Goal: Task Accomplishment & Management: Use online tool/utility

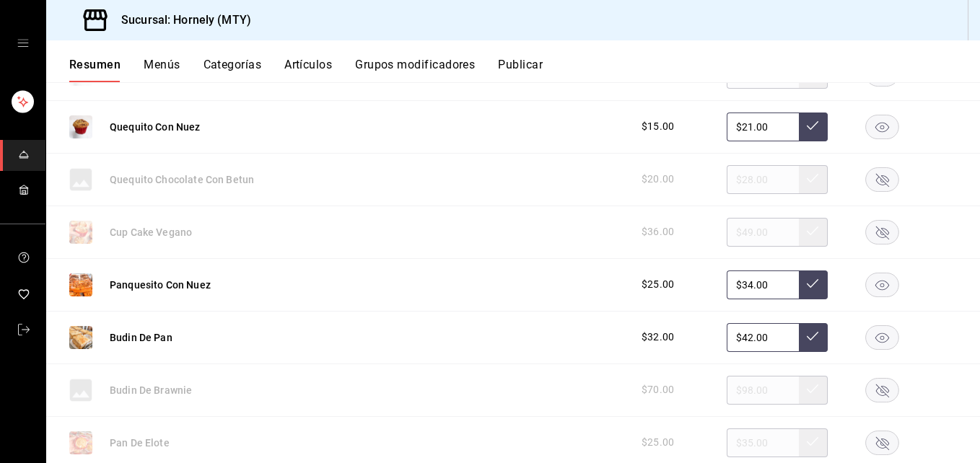
scroll to position [1299, 0]
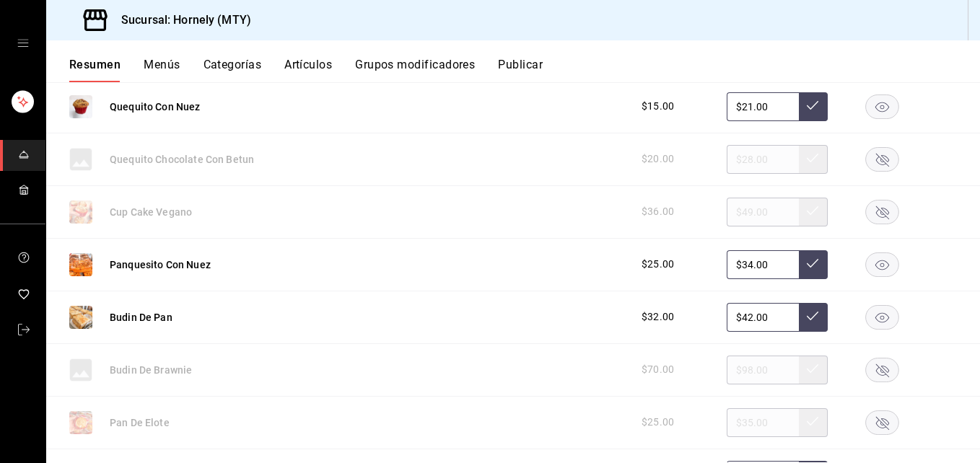
click at [874, 325] on rect "button" at bounding box center [882, 317] width 33 height 24
click at [874, 325] on div at bounding box center [882, 317] width 72 height 17
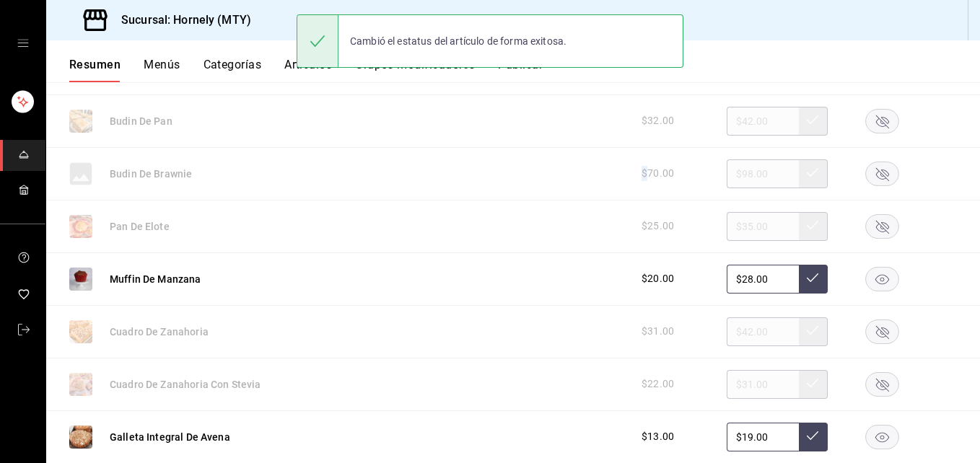
scroll to position [1516, 0]
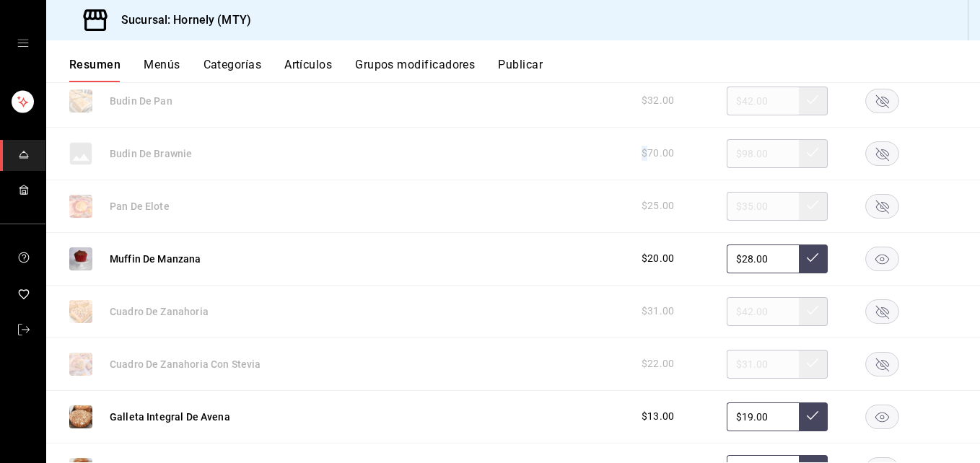
click at [875, 314] on rect "button" at bounding box center [882, 312] width 33 height 24
click at [867, 255] on rect "button" at bounding box center [882, 259] width 33 height 24
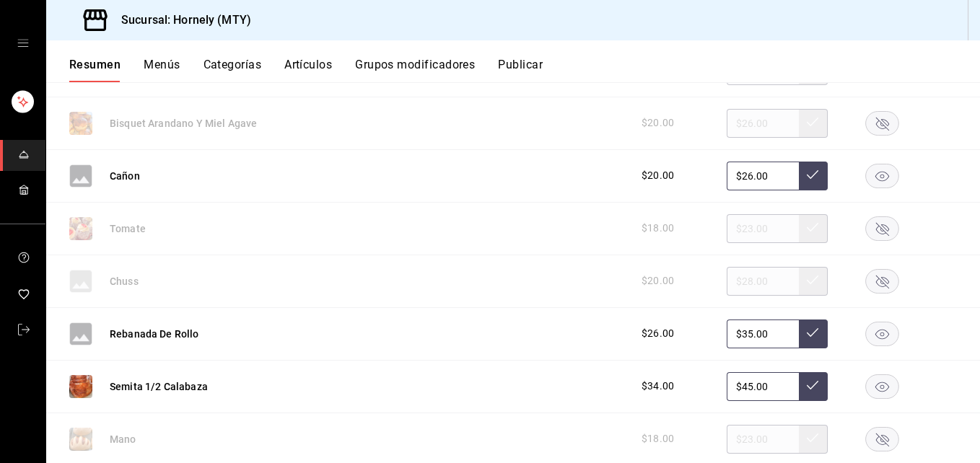
scroll to position [2815, 0]
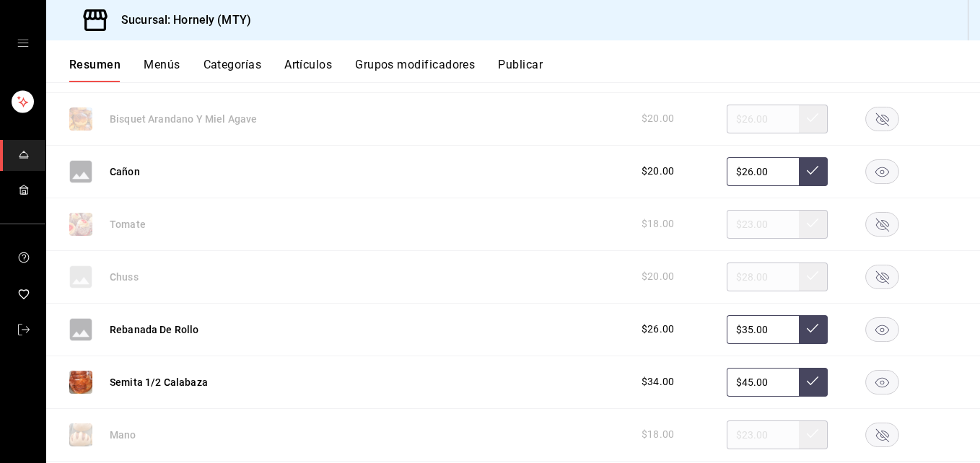
click at [877, 225] on rect "button" at bounding box center [882, 224] width 33 height 24
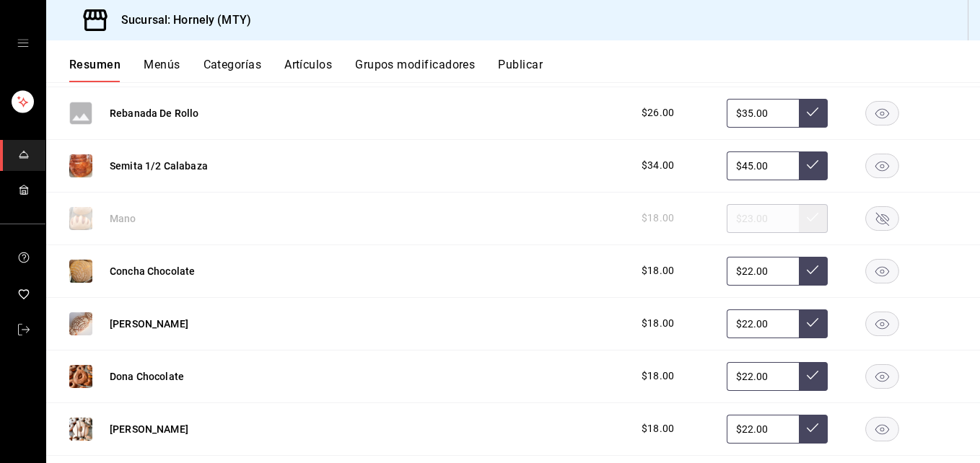
scroll to position [3248, 0]
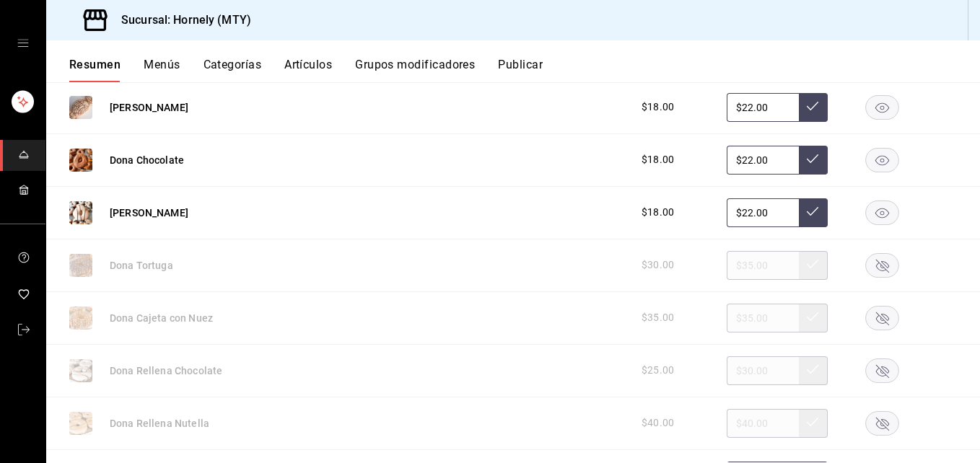
click at [887, 265] on rect "button" at bounding box center [882, 265] width 33 height 24
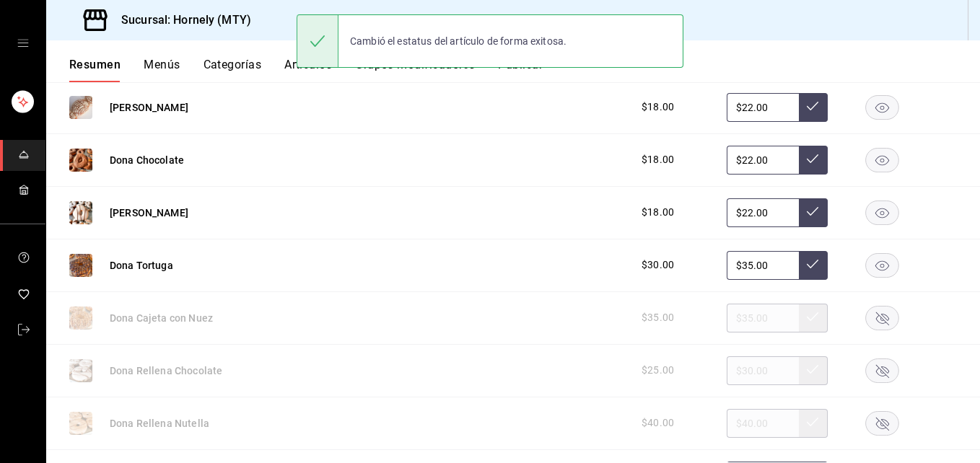
click at [866, 265] on rect "button" at bounding box center [882, 265] width 33 height 24
click at [866, 268] on rect "button" at bounding box center [882, 265] width 33 height 24
click at [872, 318] on rect "button" at bounding box center [882, 318] width 33 height 24
click at [867, 385] on div "Dona Rellena Chocolate $25.00 $30.00" at bounding box center [513, 371] width 934 height 53
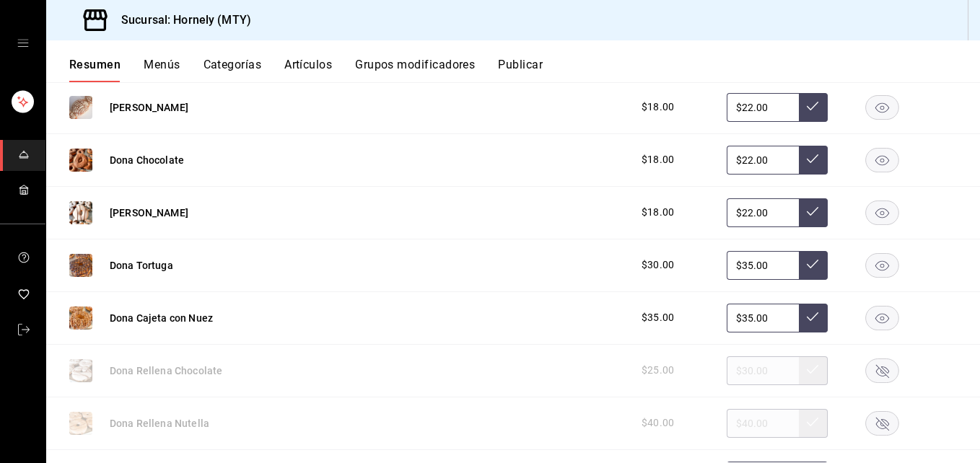
click at [876, 422] on icon "button" at bounding box center [882, 423] width 13 height 13
click at [866, 370] on rect "button" at bounding box center [882, 371] width 33 height 24
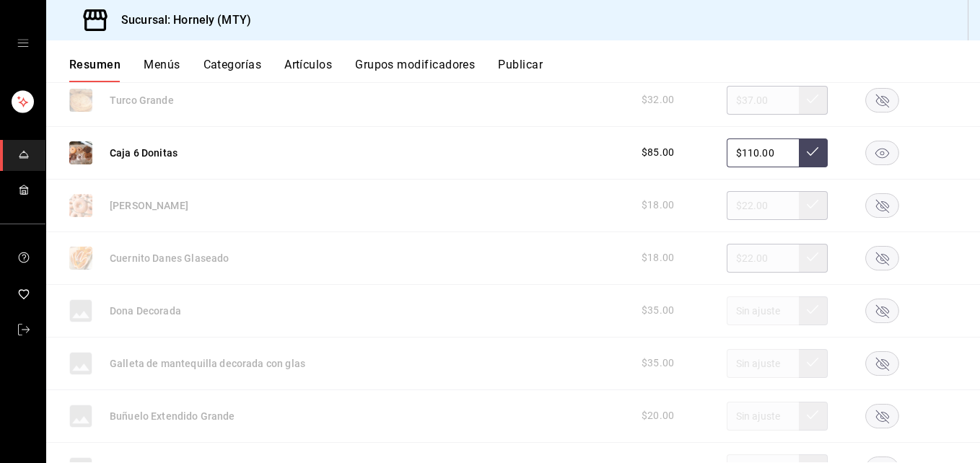
scroll to position [3681, 0]
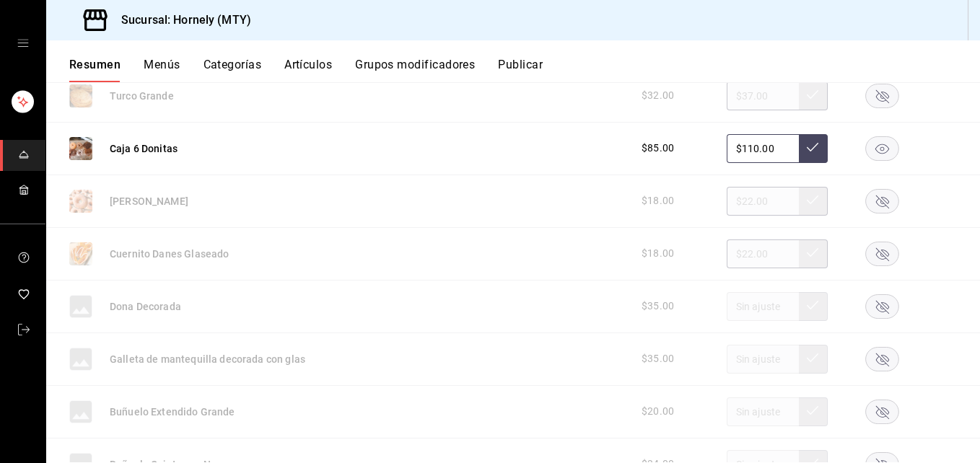
click at [874, 148] on rect "button" at bounding box center [882, 148] width 33 height 24
click at [870, 253] on rect "button" at bounding box center [882, 254] width 33 height 24
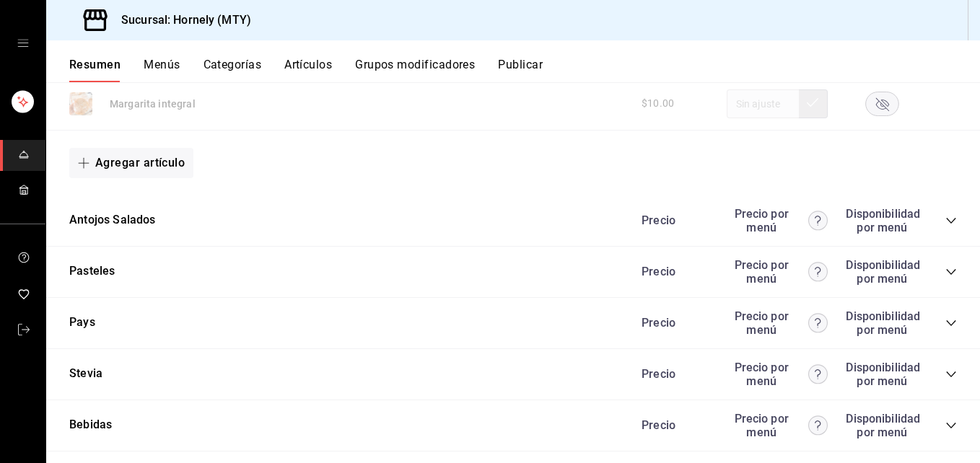
scroll to position [4547, 0]
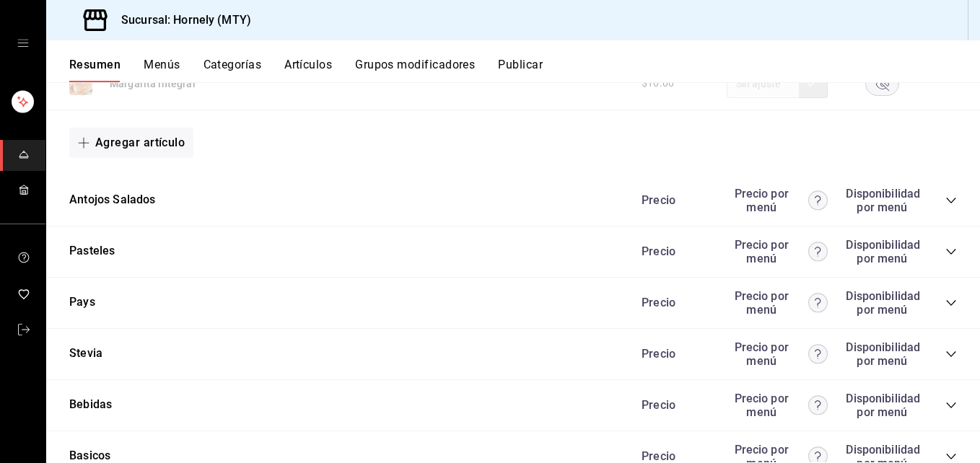
click at [945, 202] on icon "collapse-category-row" at bounding box center [951, 201] width 12 height 12
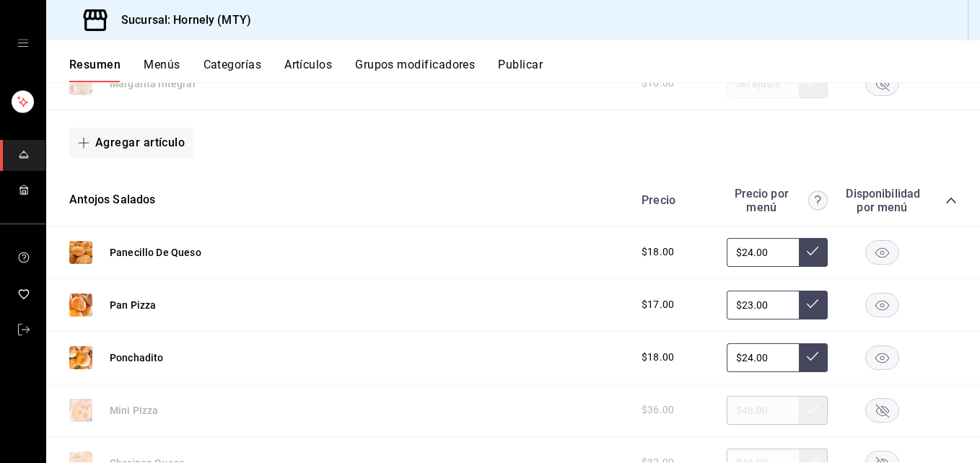
click at [866, 304] on rect "button" at bounding box center [882, 305] width 33 height 24
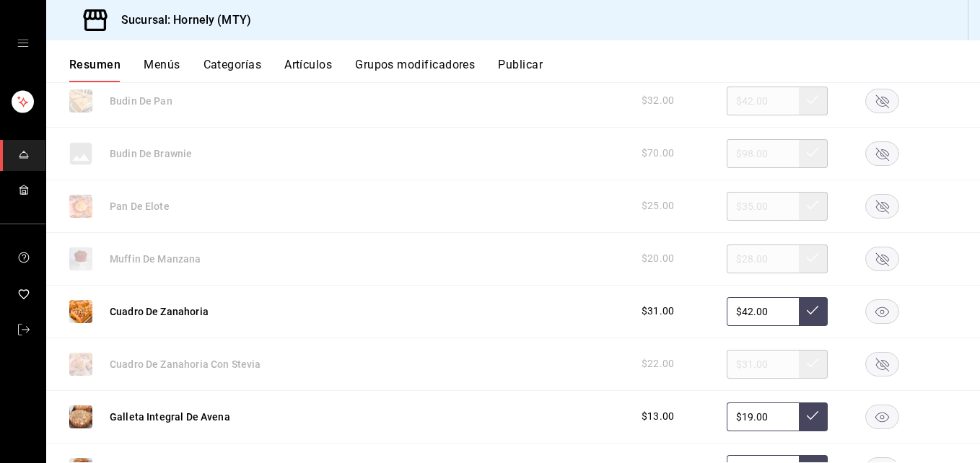
scroll to position [1083, 0]
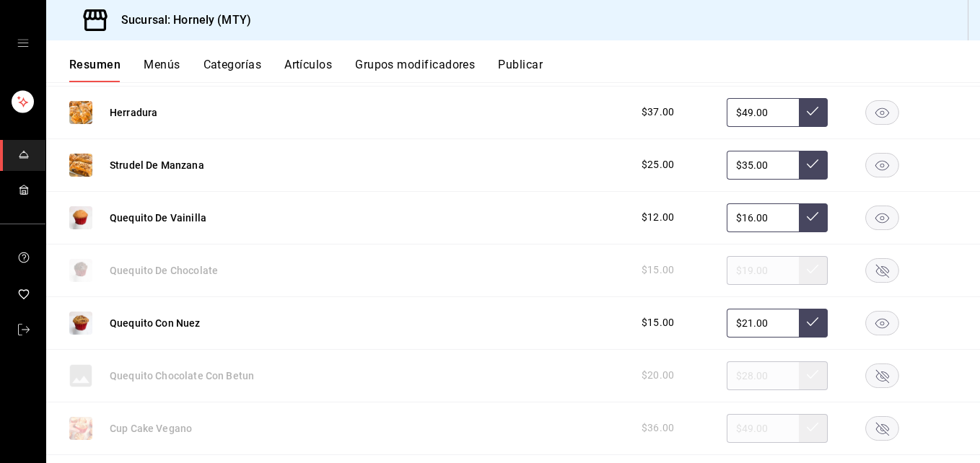
click at [533, 69] on button "Publicar" at bounding box center [520, 70] width 45 height 25
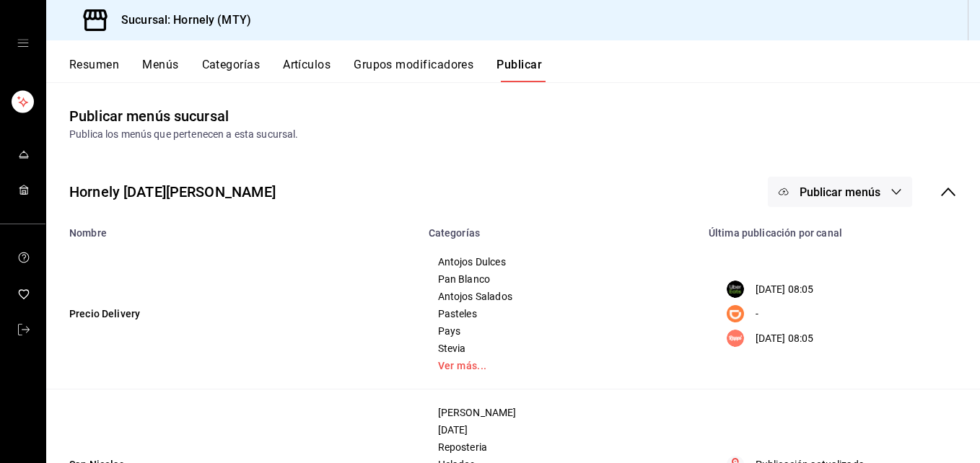
click at [839, 196] on span "Publicar menús" at bounding box center [840, 192] width 81 height 14
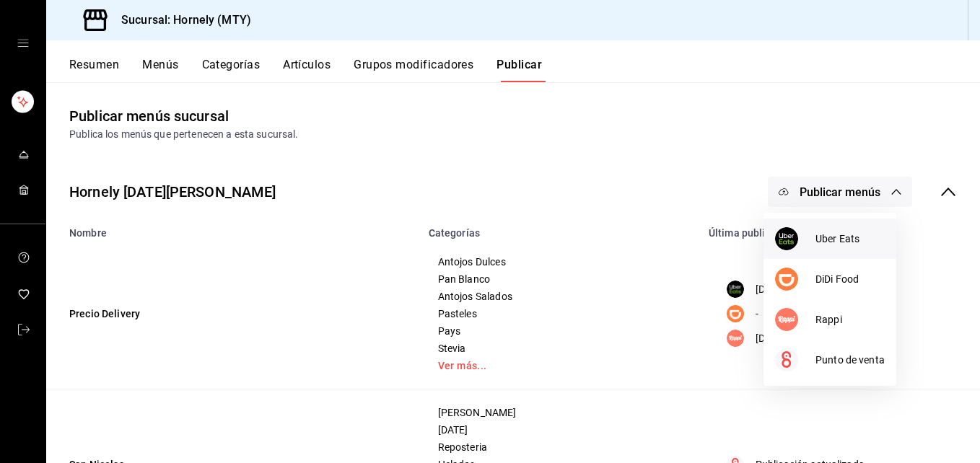
click at [792, 231] on img at bounding box center [786, 238] width 23 height 23
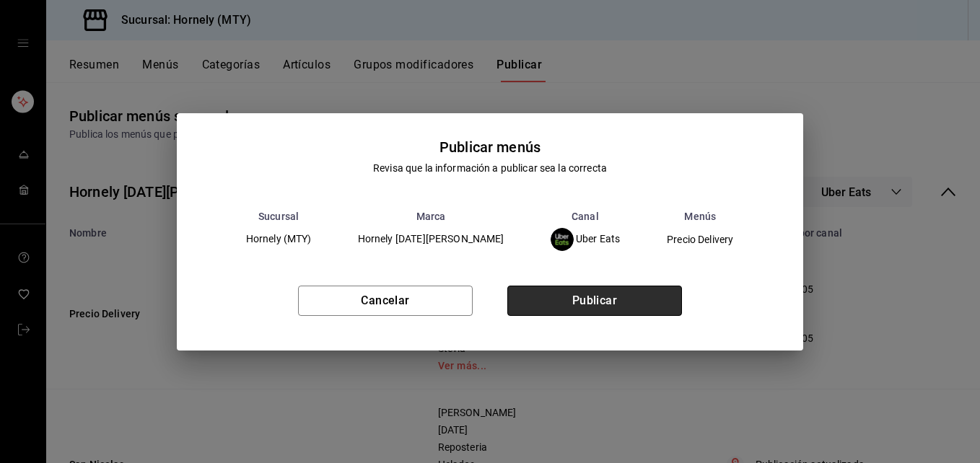
click at [612, 294] on button "Publicar" at bounding box center [594, 301] width 175 height 30
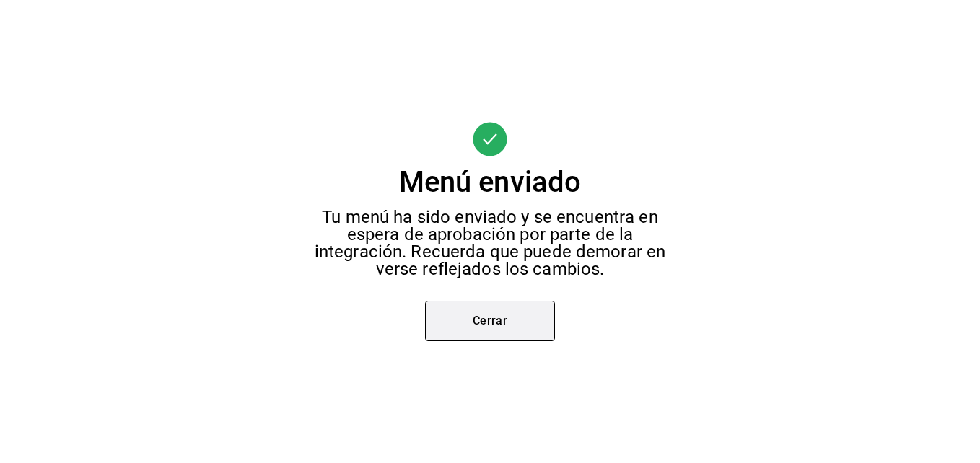
click at [530, 335] on button "Cerrar" at bounding box center [490, 321] width 130 height 40
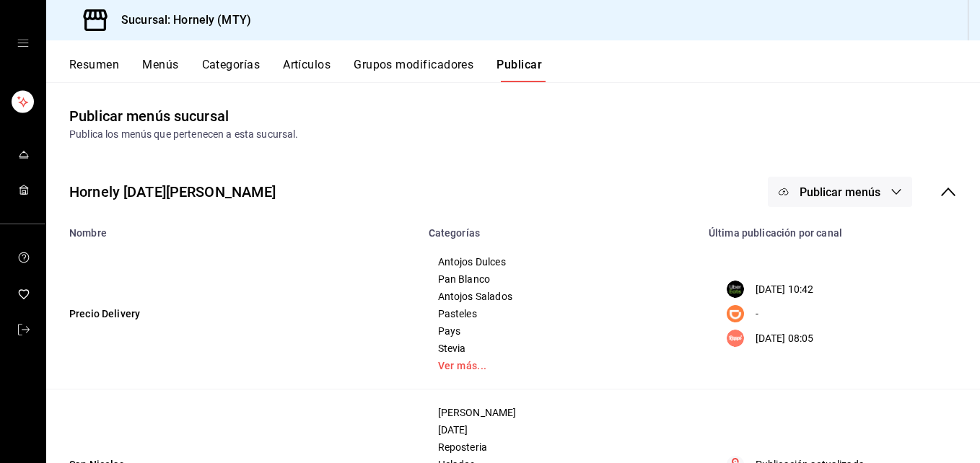
click at [891, 191] on icon "button" at bounding box center [897, 192] width 12 height 12
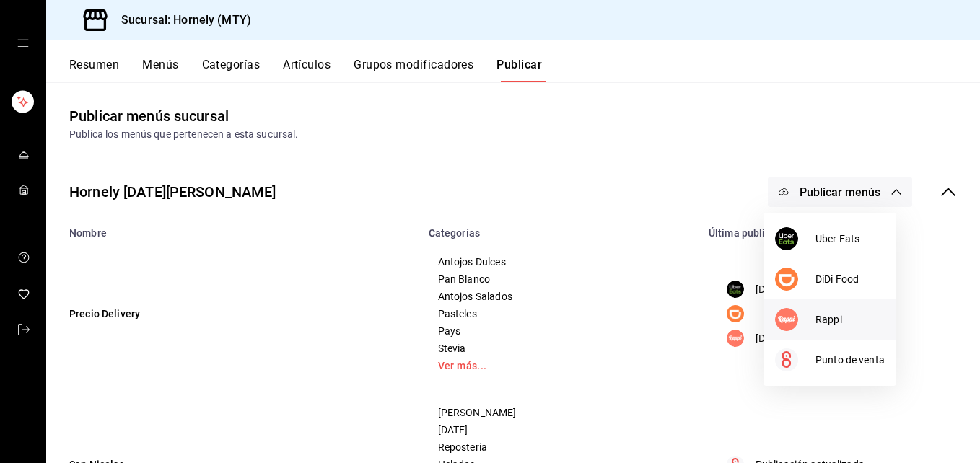
click at [792, 318] on img at bounding box center [786, 319] width 23 height 23
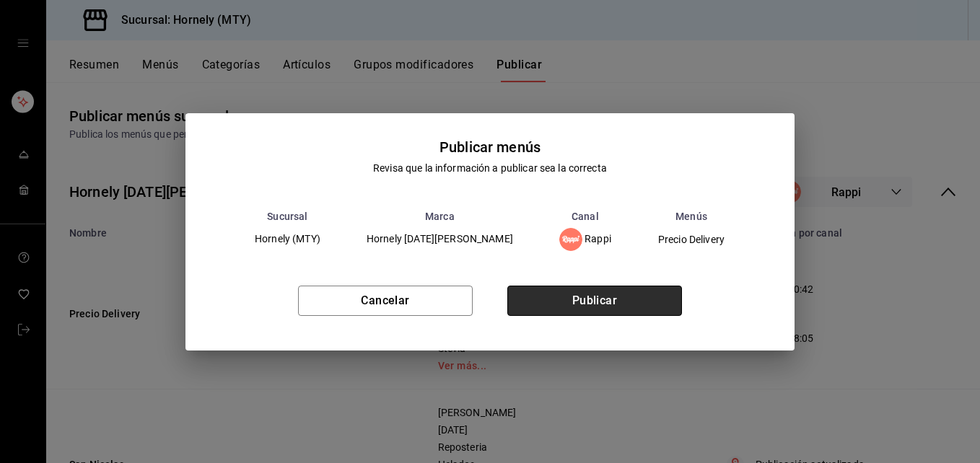
click at [621, 302] on button "Publicar" at bounding box center [594, 301] width 175 height 30
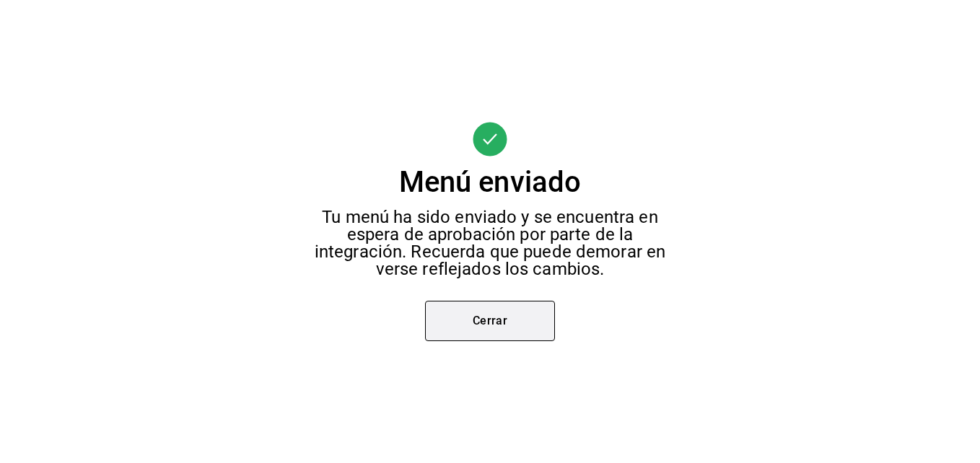
click at [531, 324] on button "Cerrar" at bounding box center [490, 321] width 130 height 40
